Goal: Navigation & Orientation: Go to known website

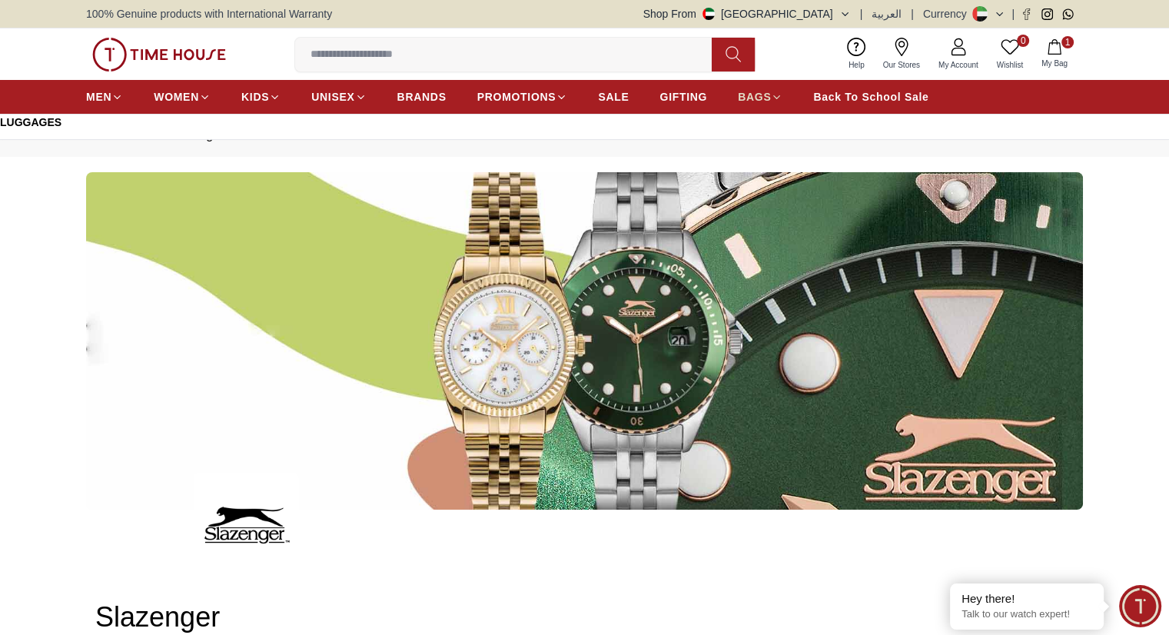
click at [759, 93] on span "BAGS" at bounding box center [754, 96] width 33 height 15
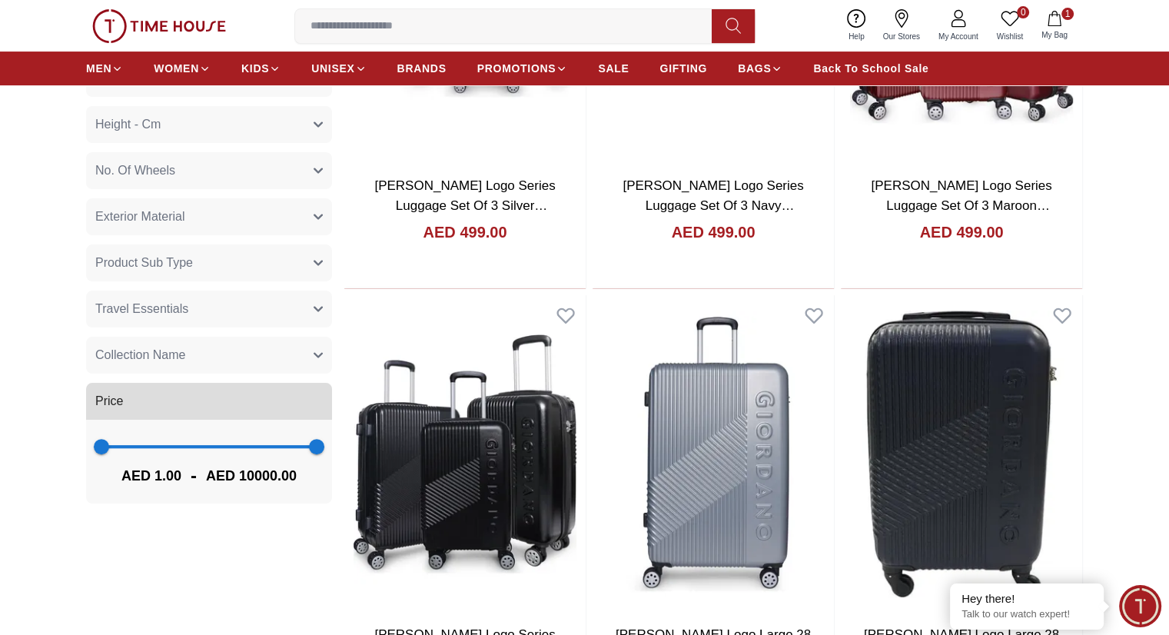
scroll to position [384, 0]
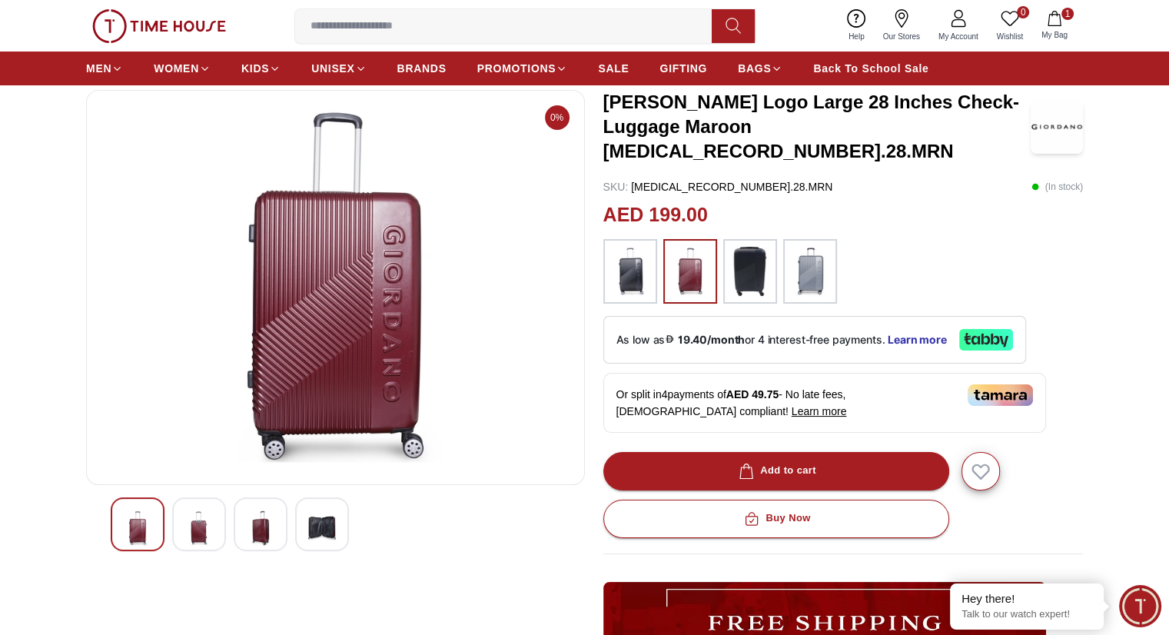
scroll to position [154, 0]
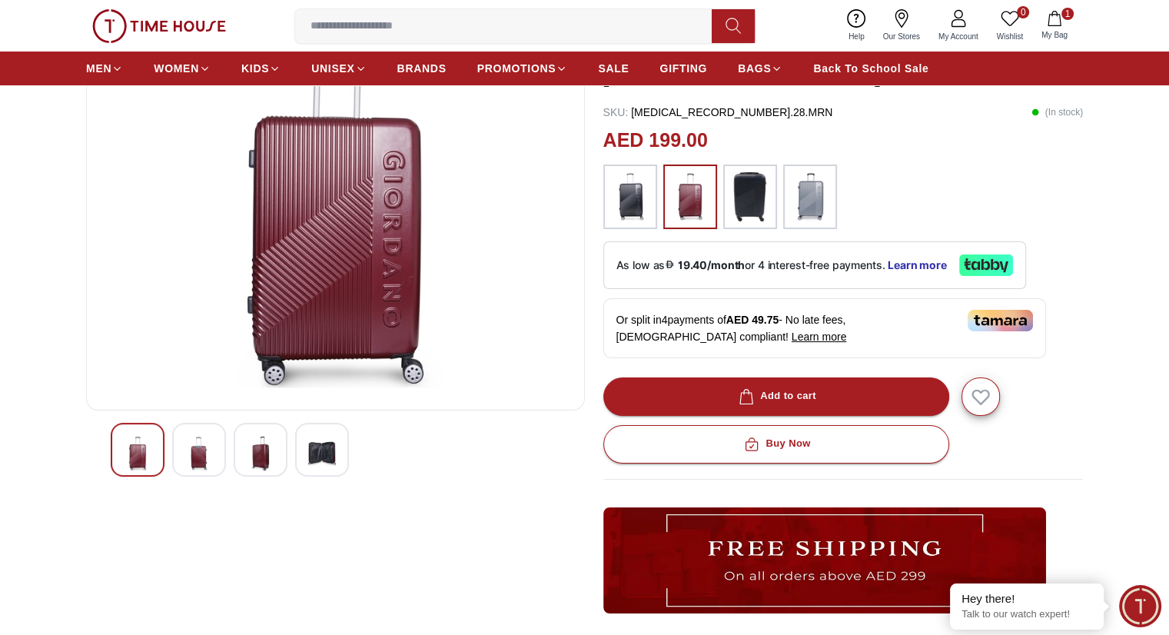
click at [185, 450] on img at bounding box center [199, 453] width 28 height 35
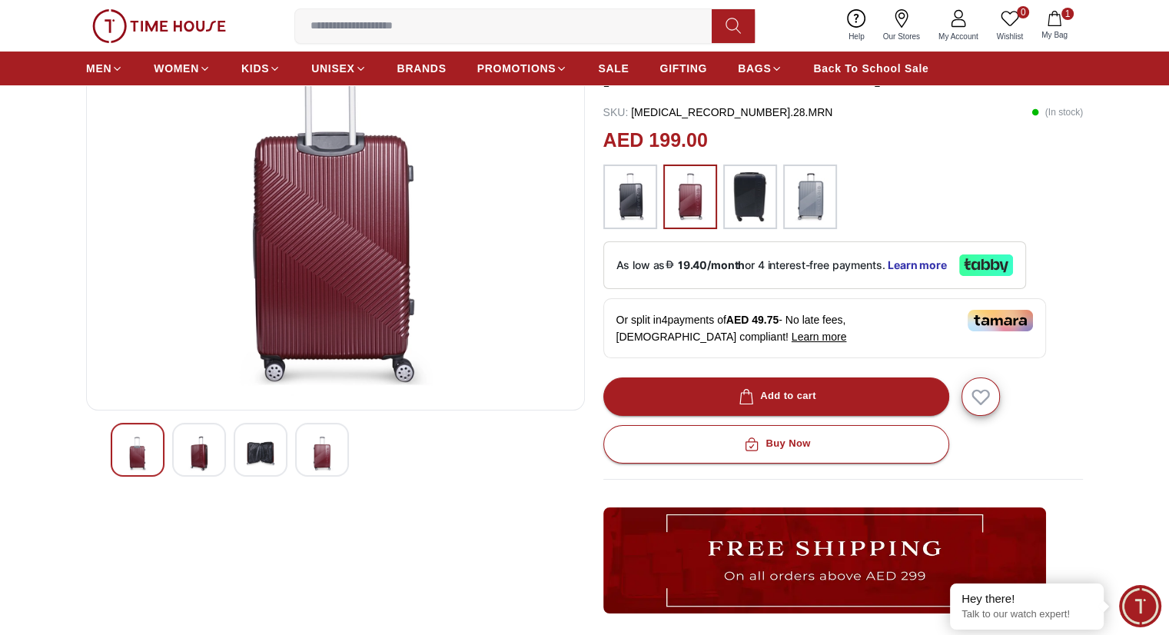
click at [215, 453] on div at bounding box center [199, 450] width 54 height 54
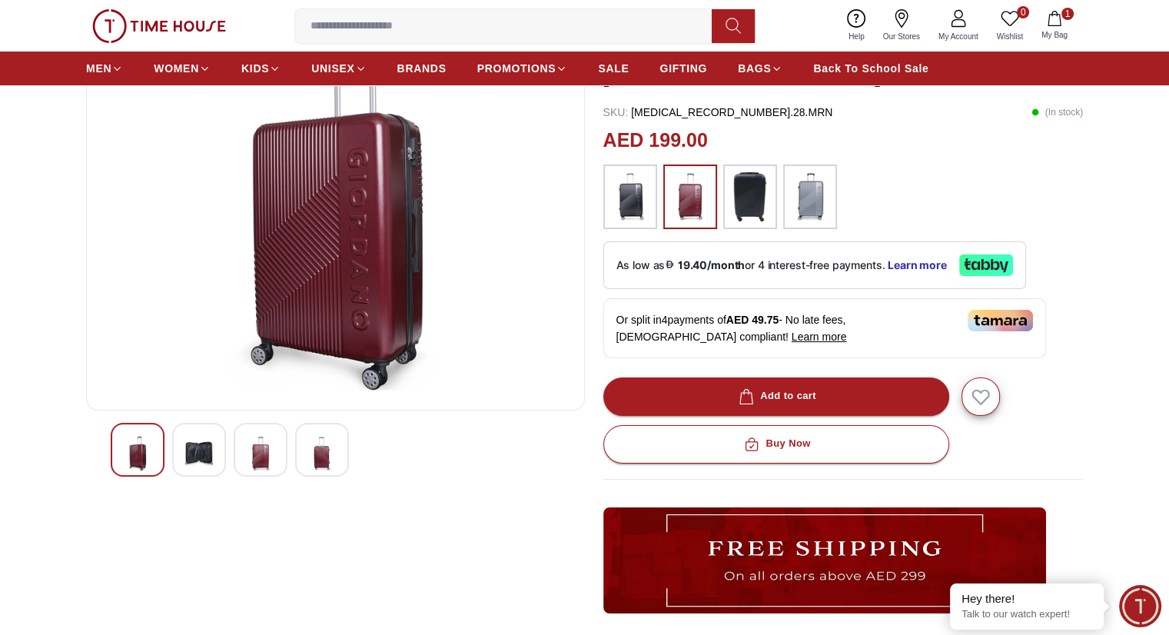
click at [267, 450] on img at bounding box center [261, 453] width 28 height 35
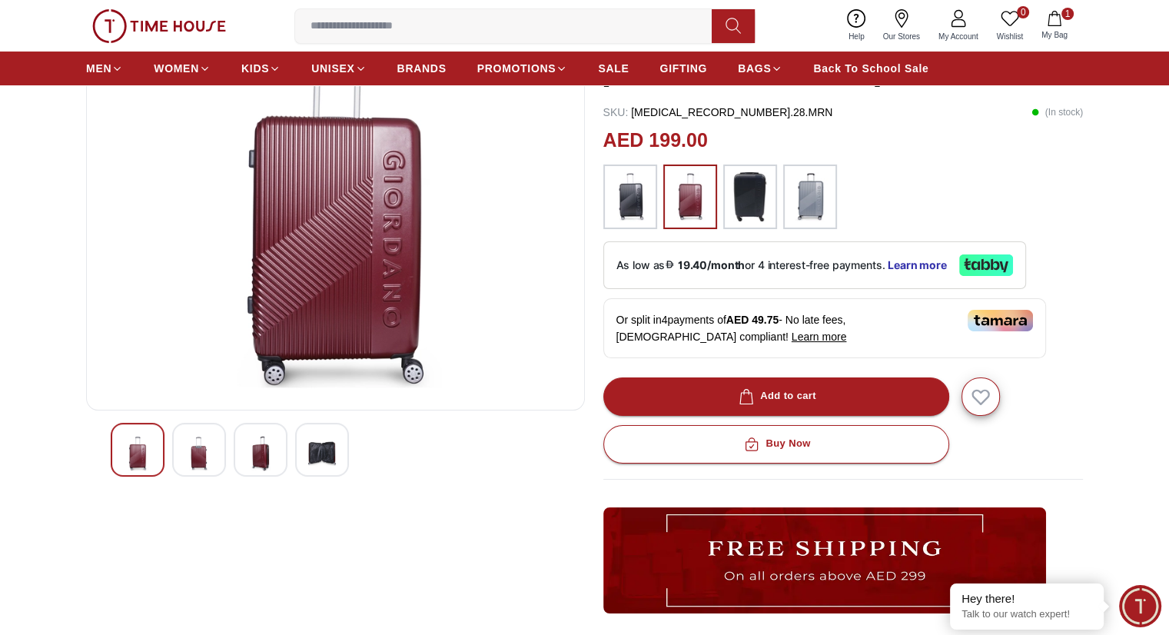
click at [311, 446] on img at bounding box center [322, 453] width 28 height 35
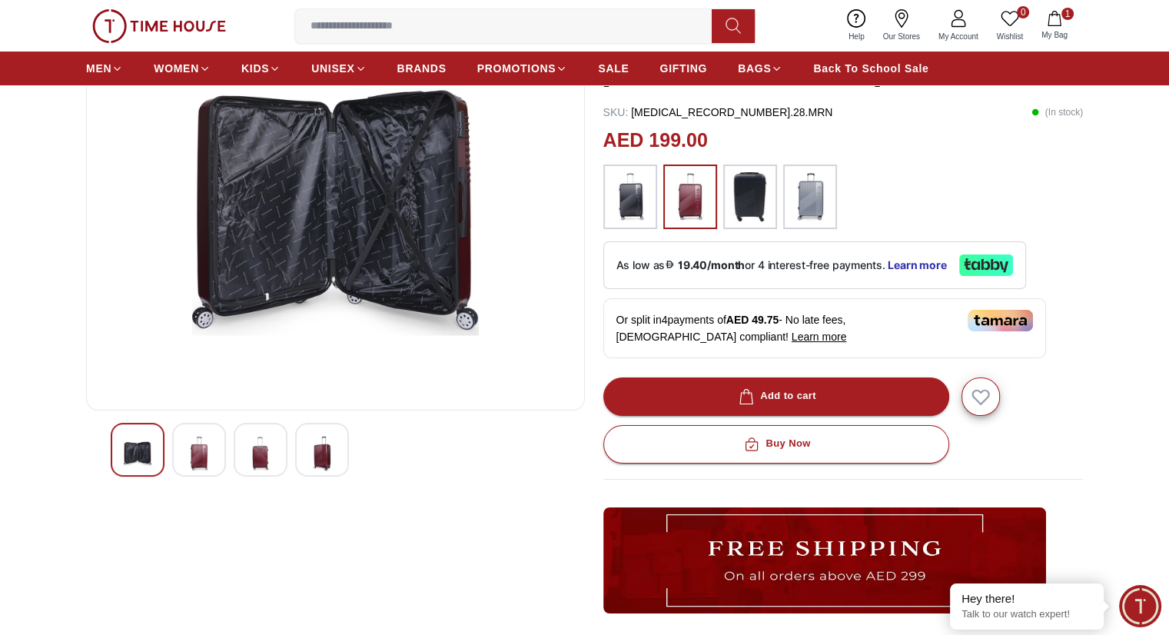
click at [134, 446] on img at bounding box center [138, 453] width 28 height 35
click at [204, 451] on img at bounding box center [199, 453] width 28 height 35
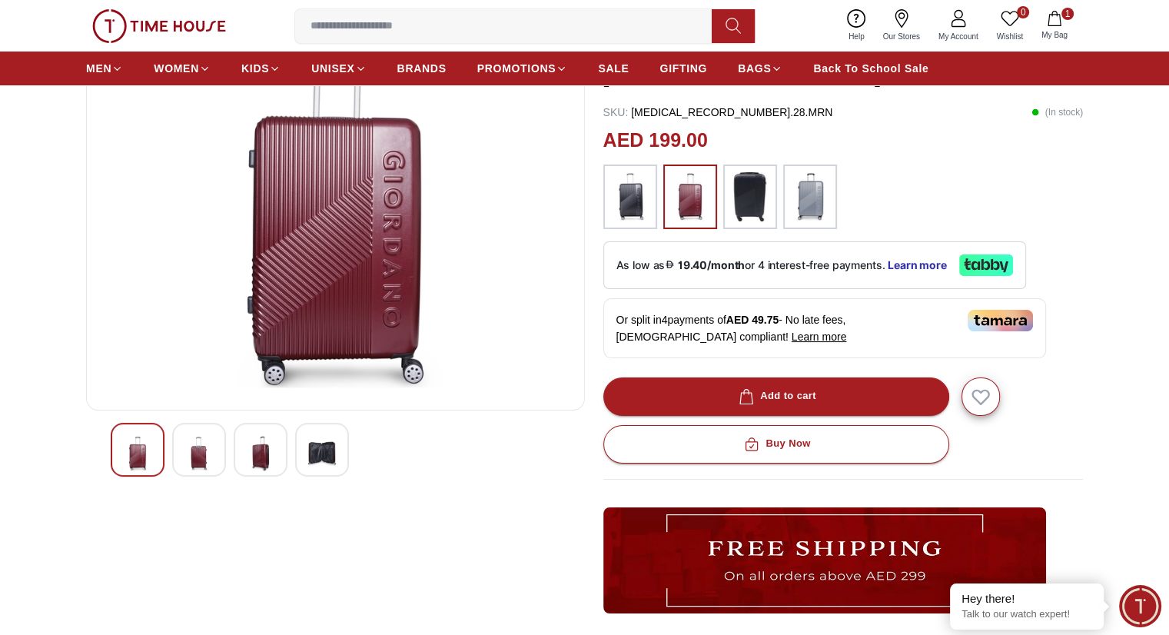
click at [198, 450] on img at bounding box center [199, 453] width 28 height 35
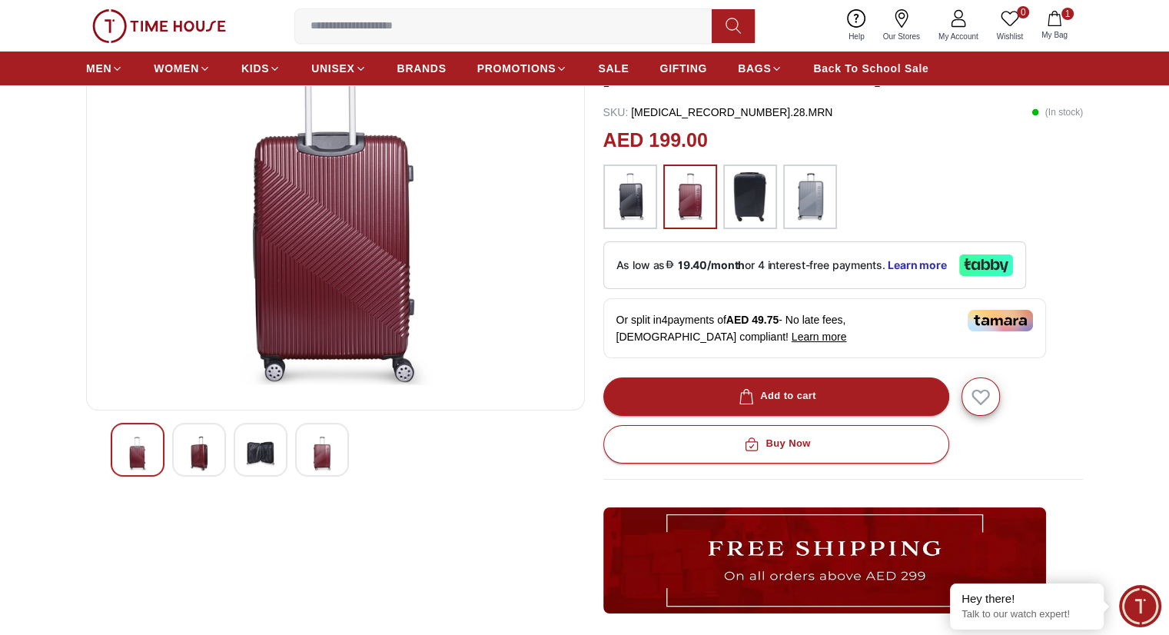
click at [266, 449] on img at bounding box center [261, 453] width 28 height 35
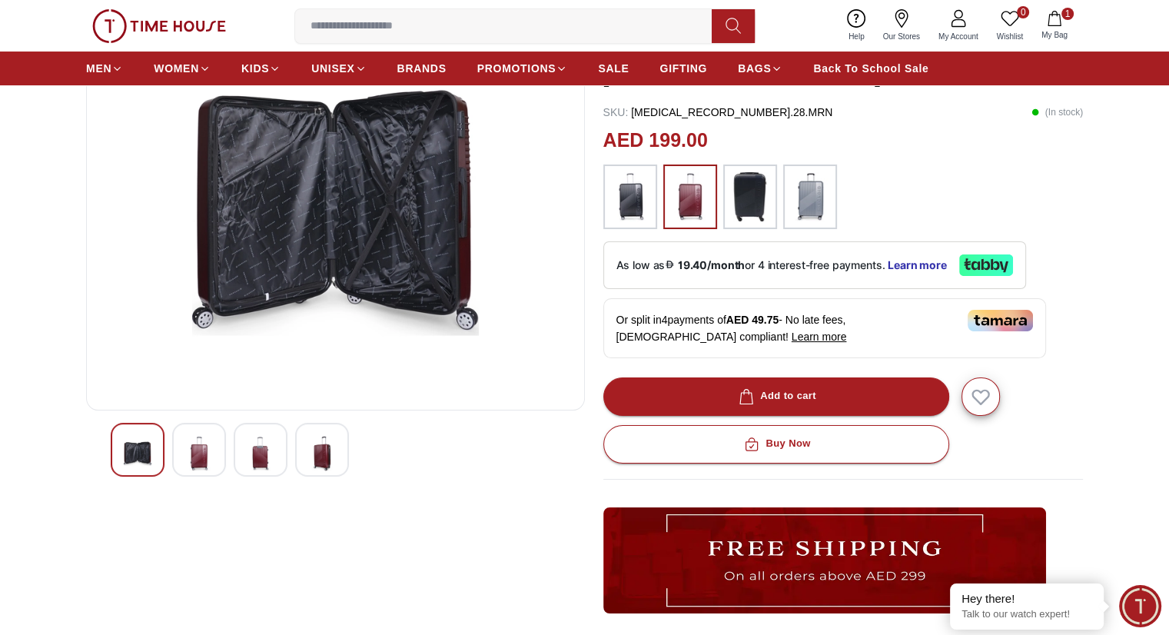
click at [320, 451] on img at bounding box center [322, 453] width 28 height 35
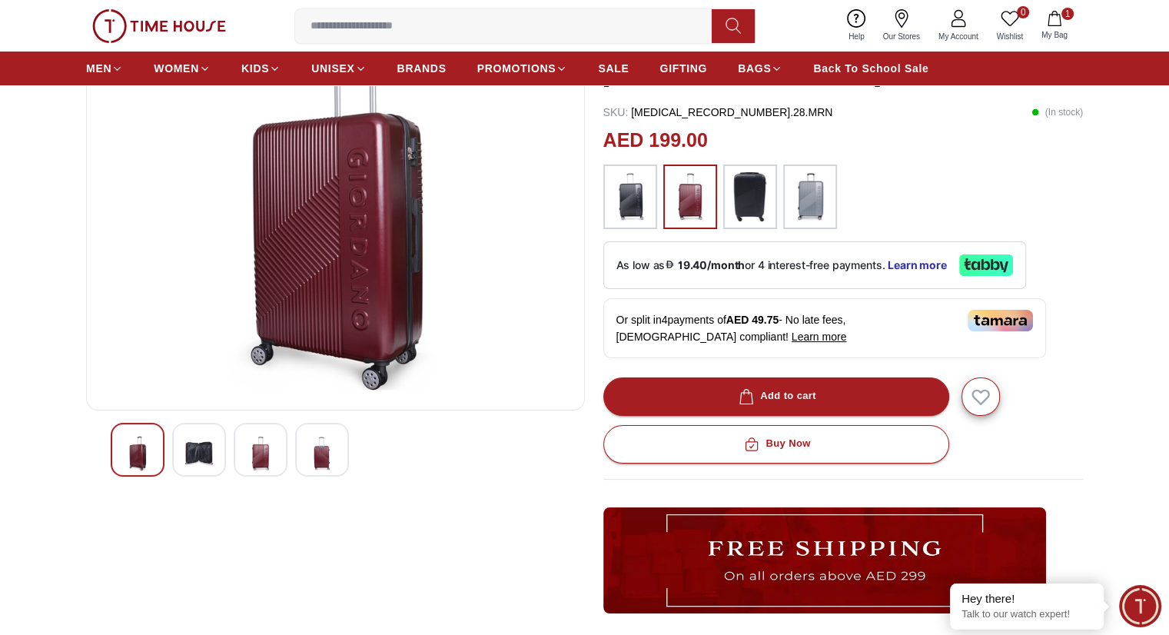
click at [258, 445] on img at bounding box center [261, 453] width 28 height 35
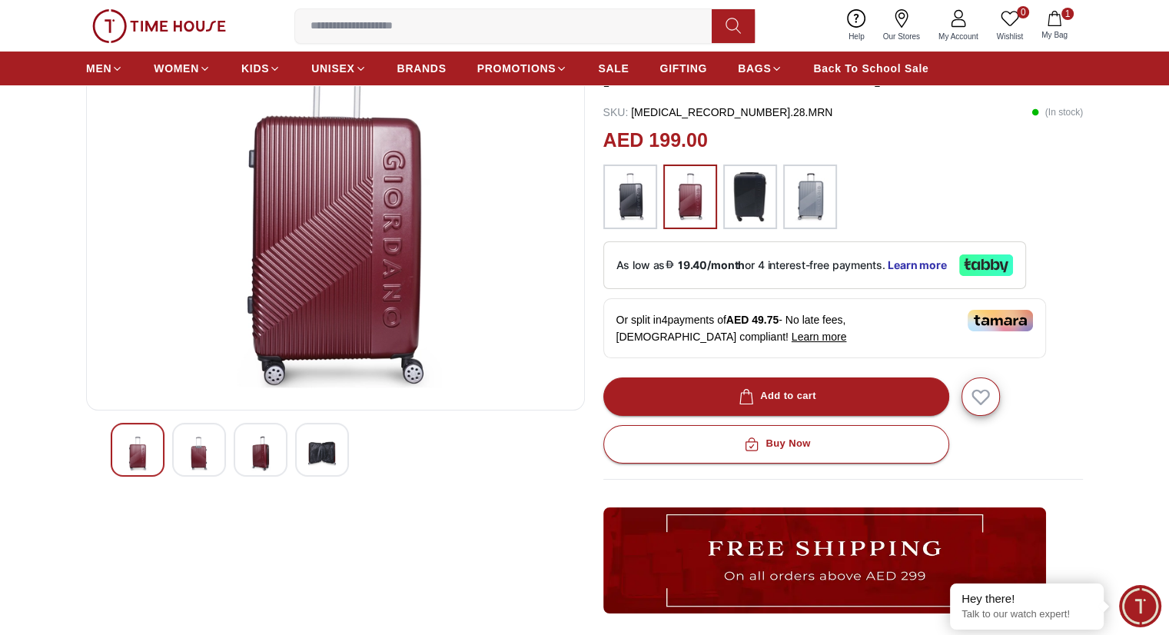
click at [163, 440] on div at bounding box center [138, 450] width 54 height 54
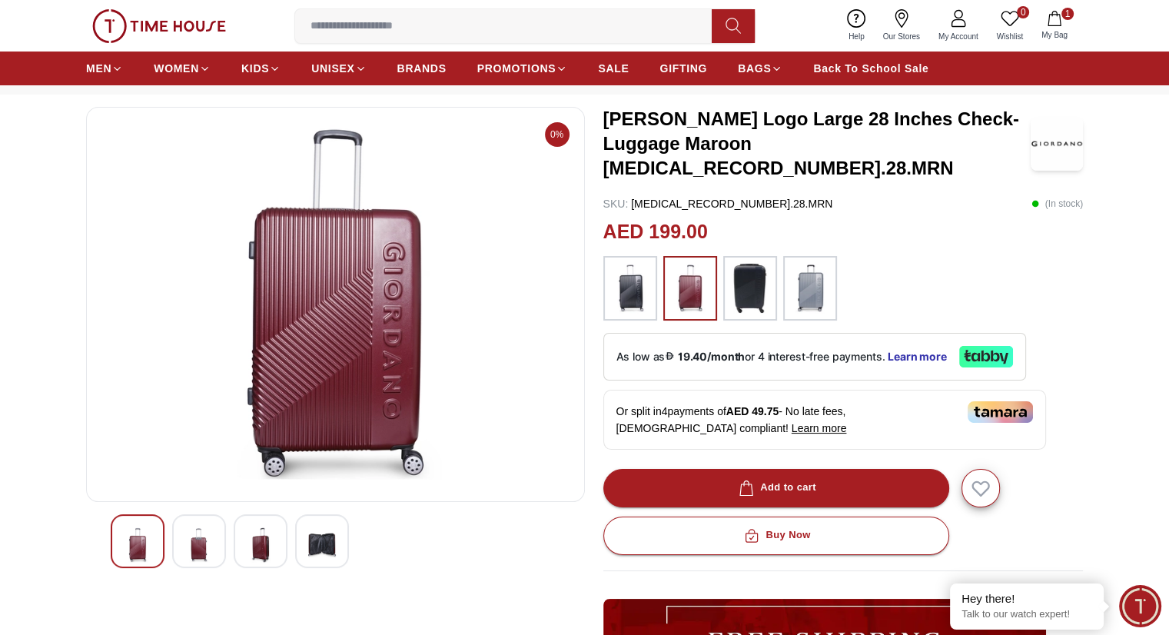
scroll to position [0, 0]
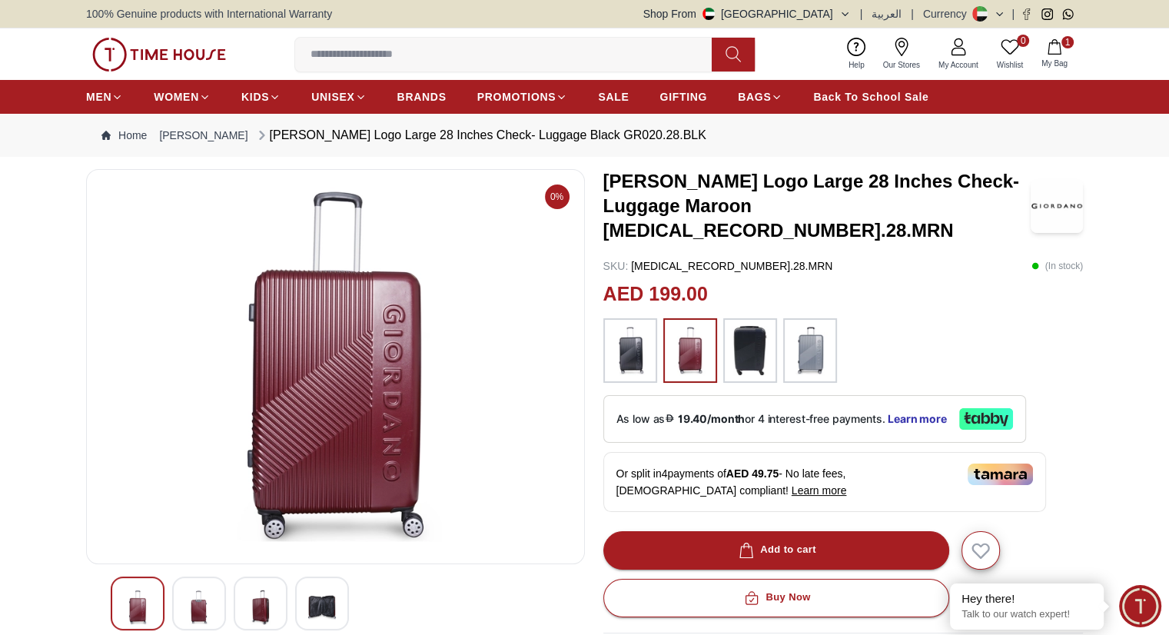
click at [629, 336] on img at bounding box center [630, 350] width 38 height 49
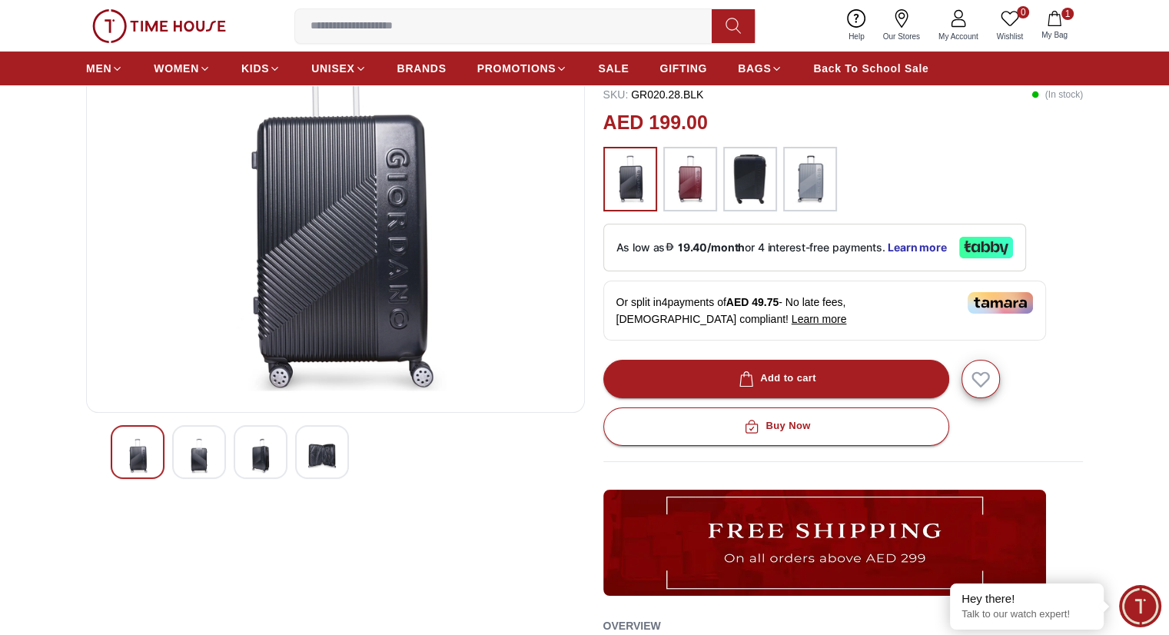
scroll to position [154, 0]
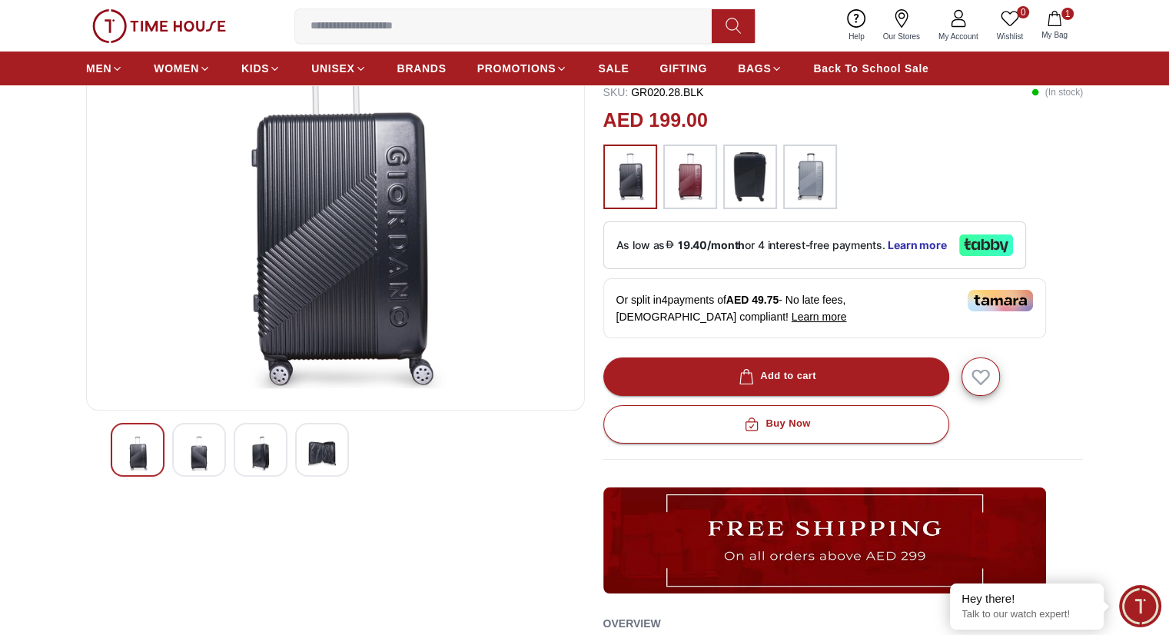
click at [194, 450] on img at bounding box center [199, 453] width 28 height 35
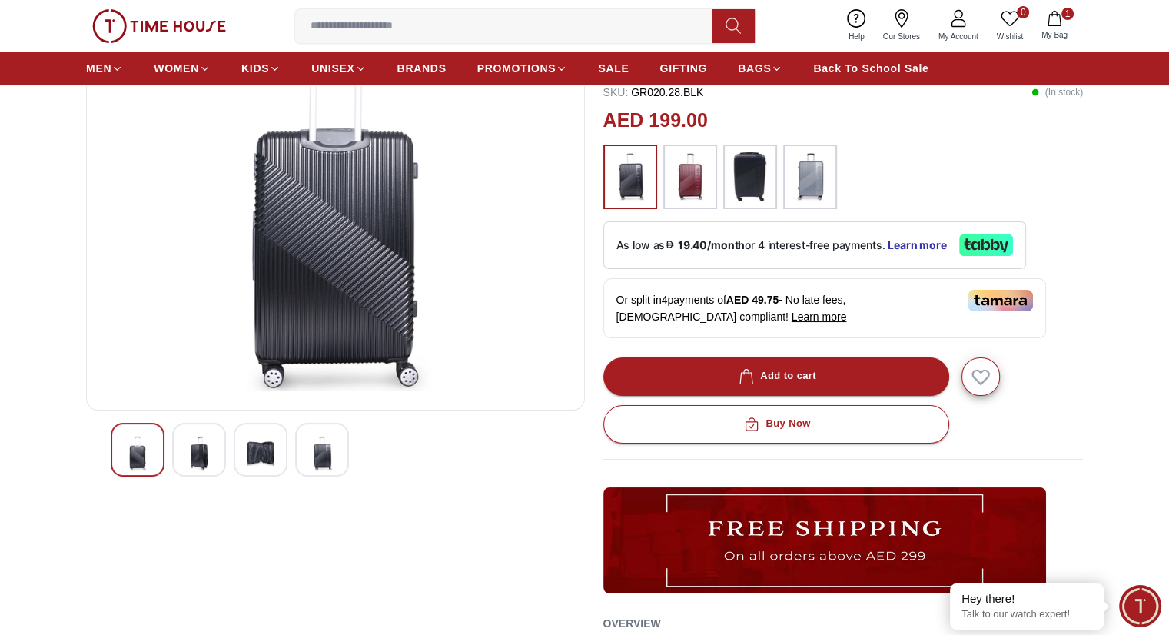
click at [262, 451] on img at bounding box center [261, 453] width 28 height 35
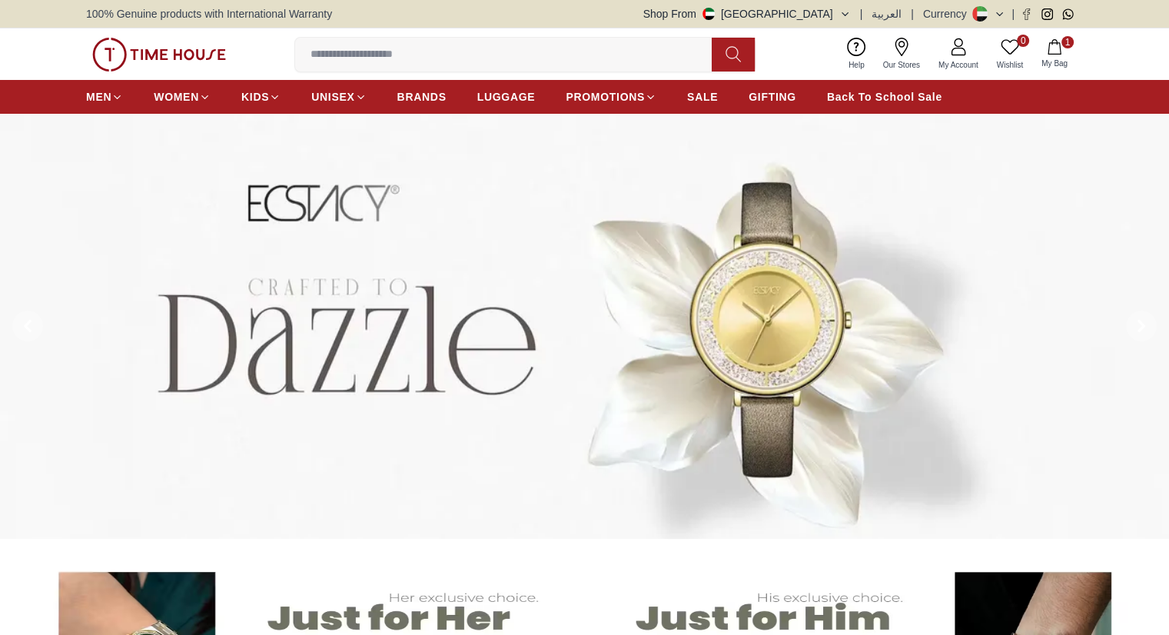
click at [832, 14] on button "Shop From UAE" at bounding box center [746, 13] width 207 height 15
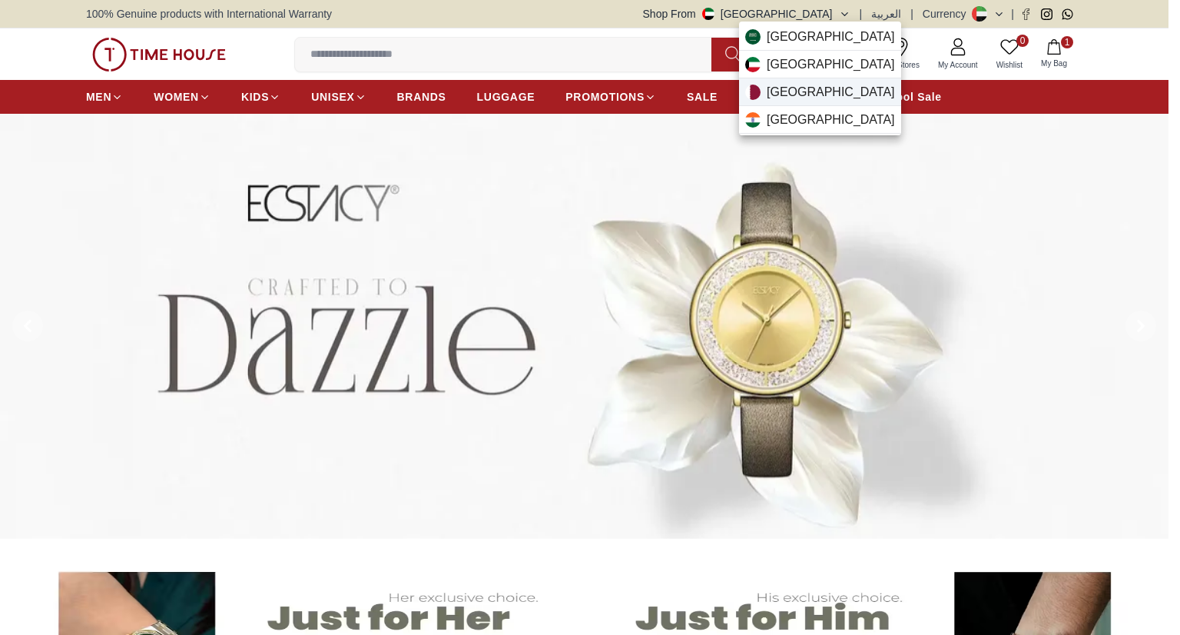
click at [812, 93] on div "Qatar" at bounding box center [820, 92] width 162 height 28
